Goal: Communication & Community: Answer question/provide support

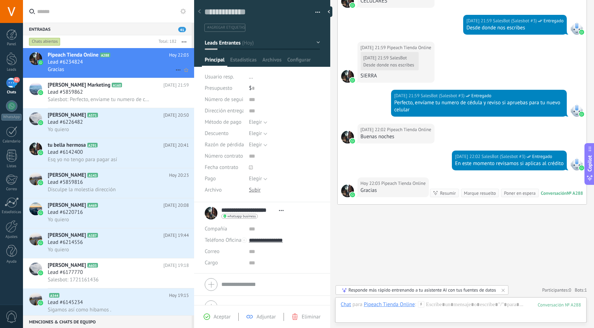
click at [139, 64] on div "Lead #6234824" at bounding box center [118, 62] width 141 height 7
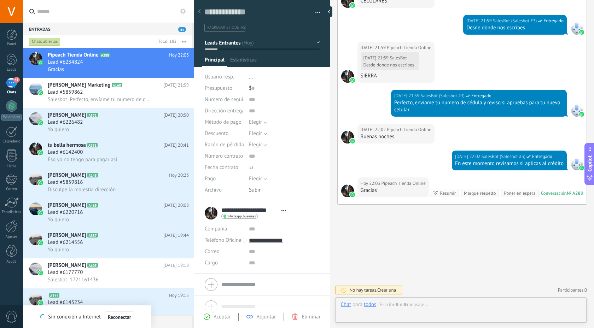
scroll to position [11, 0]
click at [17, 82] on span "41" at bounding box center [16, 80] width 6 height 6
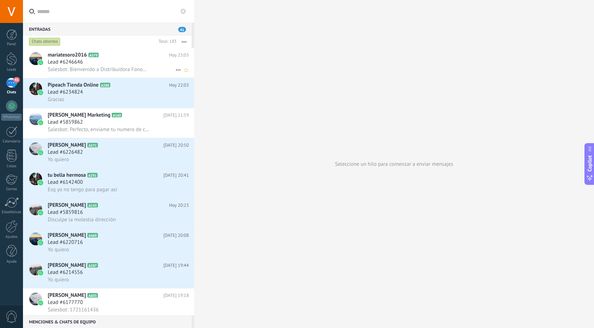
click at [95, 69] on span "Salesbot: Bienvenido a Distribuidora Fonomax Celulares y televisores con entreg…" at bounding box center [99, 69] width 102 height 7
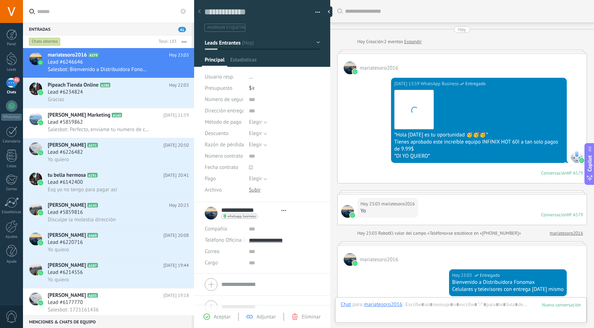
type textarea "**********"
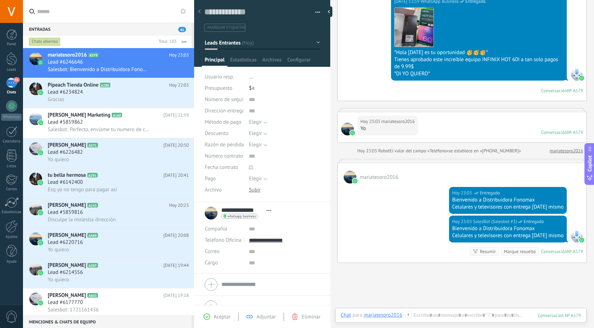
scroll to position [140, 0]
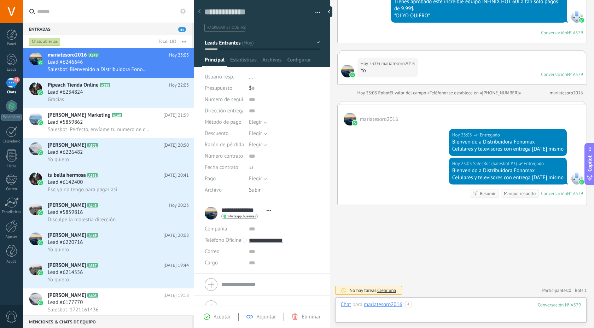
click at [426, 306] on div at bounding box center [461, 311] width 240 height 21
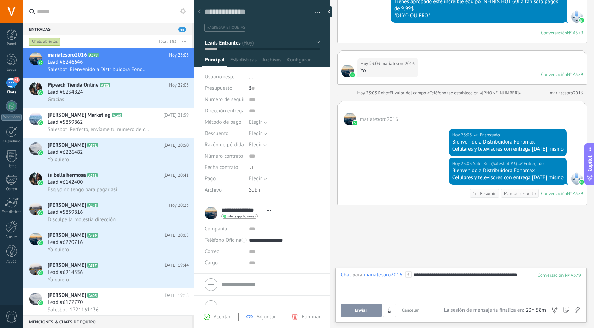
click at [367, 311] on span "Enviar" at bounding box center [361, 310] width 12 height 5
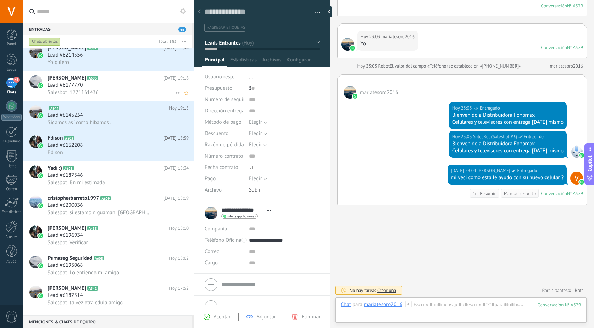
scroll to position [225, 0]
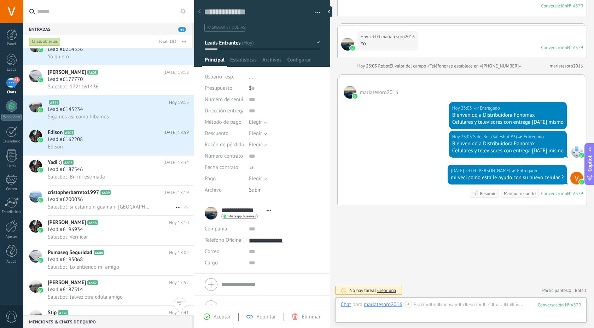
click at [142, 207] on div "Salesbot: si estamo n guamani [GEOGRAPHIC_DATA] sur" at bounding box center [118, 206] width 141 height 7
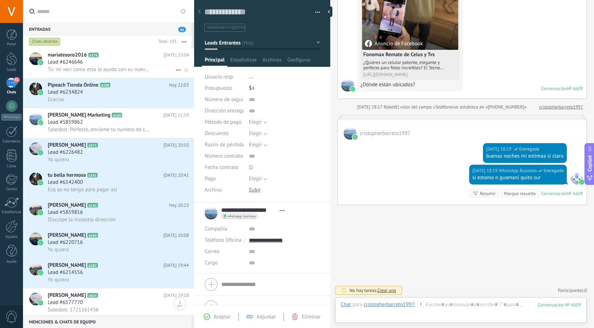
click at [126, 66] on span "Tú: mi veci como esta le ayudo con su nuevo celular ?" at bounding box center [99, 69] width 102 height 7
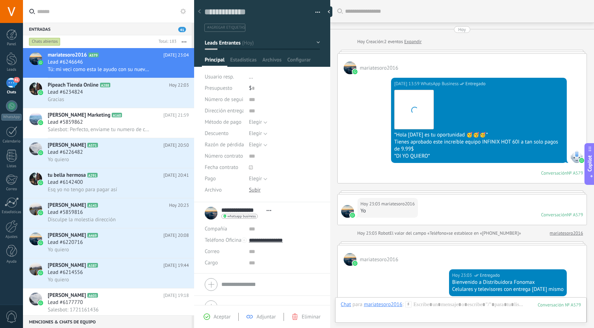
scroll to position [167, 0]
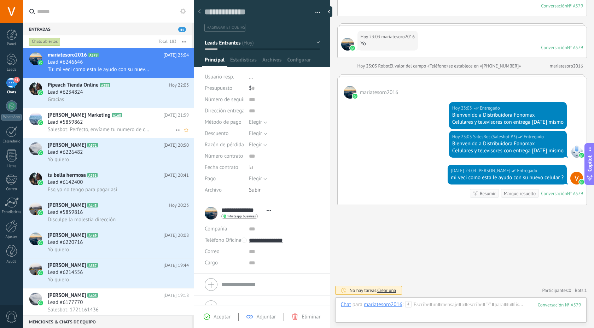
click at [116, 121] on div "Lead #5859862" at bounding box center [118, 122] width 141 height 7
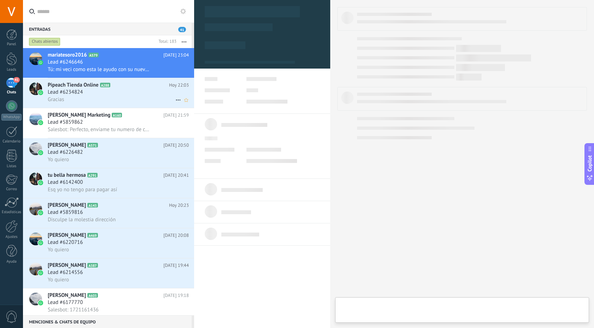
click at [130, 97] on div "Gracias" at bounding box center [118, 99] width 141 height 7
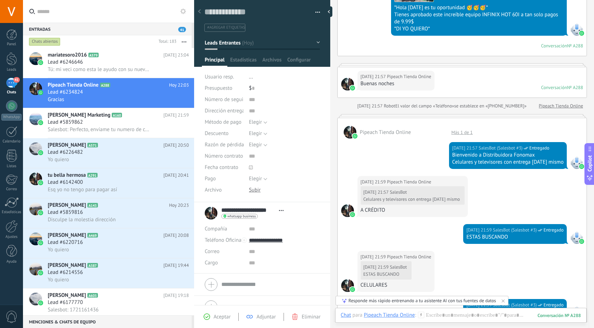
scroll to position [162, 0]
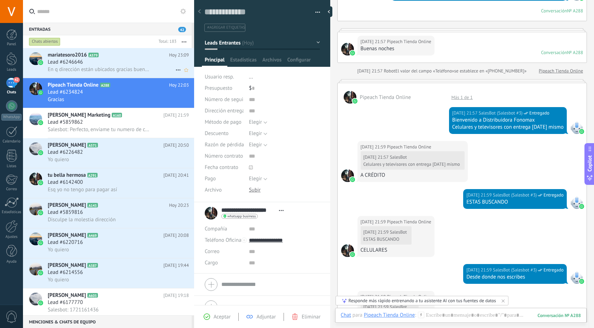
click at [135, 64] on div "Lead #6246646" at bounding box center [118, 62] width 141 height 7
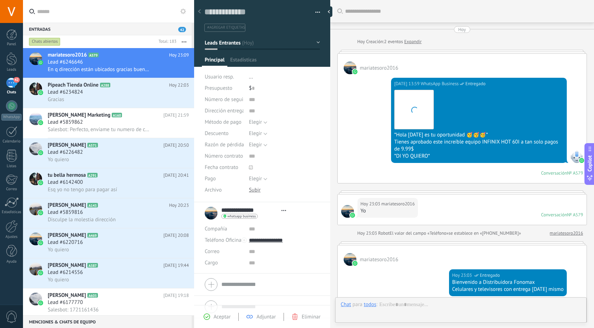
type textarea "**********"
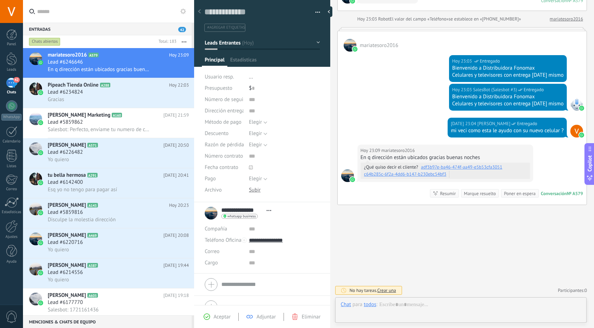
scroll to position [11, 0]
